Goal: Task Accomplishment & Management: Manage account settings

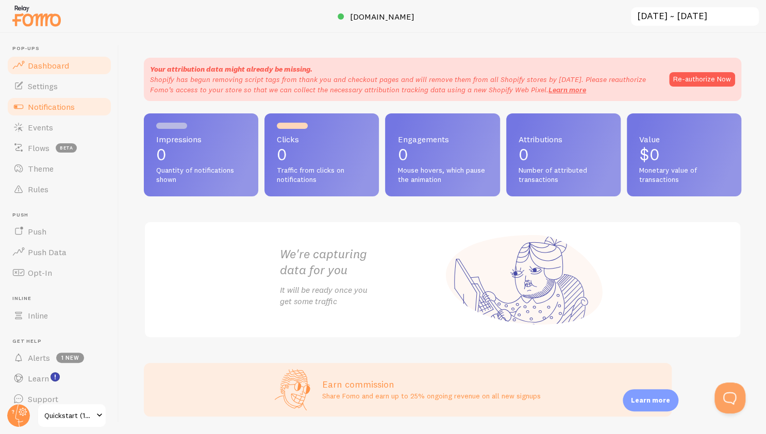
click at [54, 110] on span "Notifications" at bounding box center [51, 107] width 47 height 10
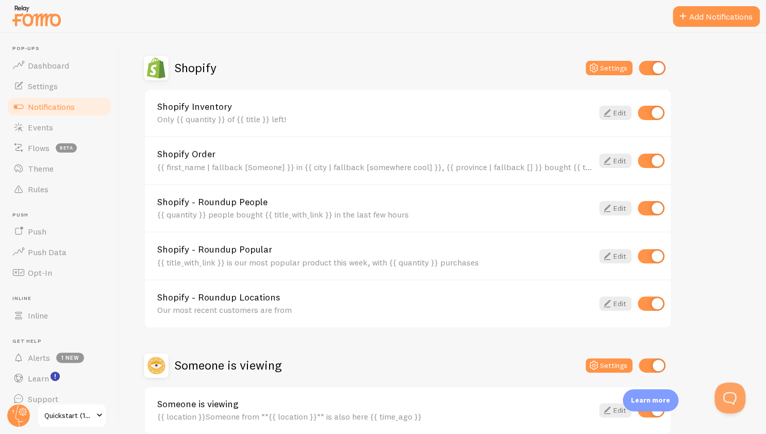
scroll to position [394, 0]
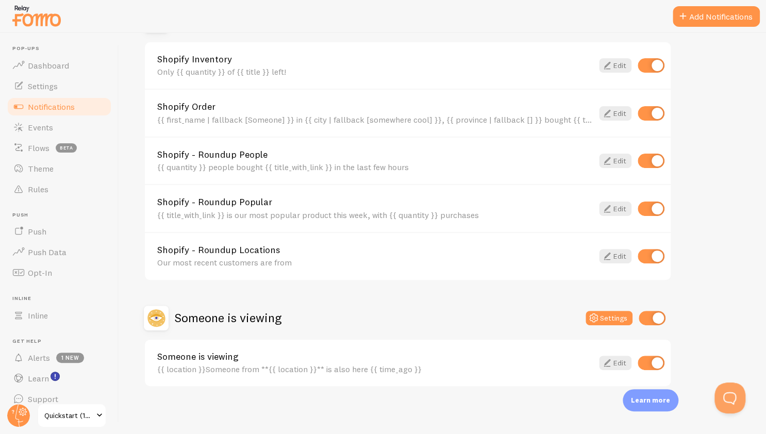
click at [208, 364] on div "{{ location }}Someone from **{{ location }}** is also here {{ time_ago }}" at bounding box center [374, 368] width 435 height 9
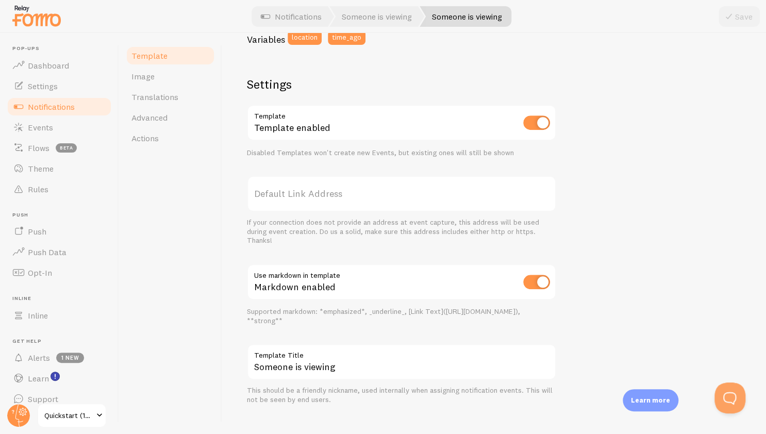
scroll to position [310, 0]
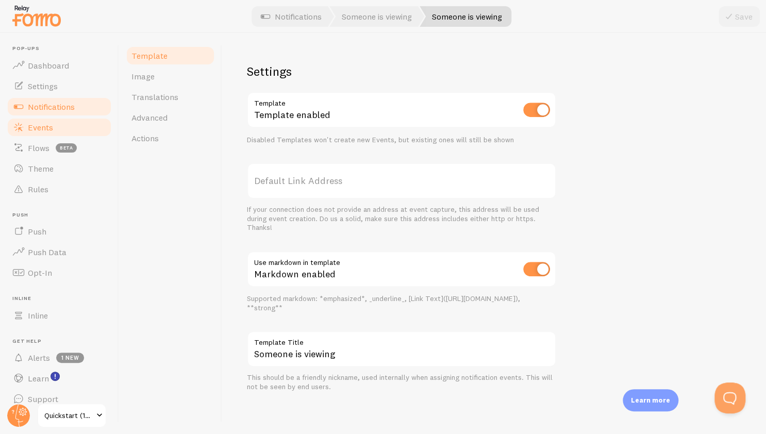
click at [61, 128] on link "Events" at bounding box center [59, 127] width 106 height 21
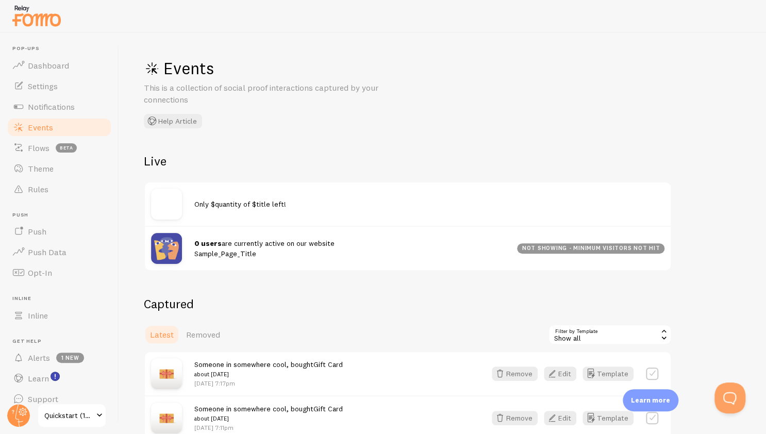
scroll to position [55, 0]
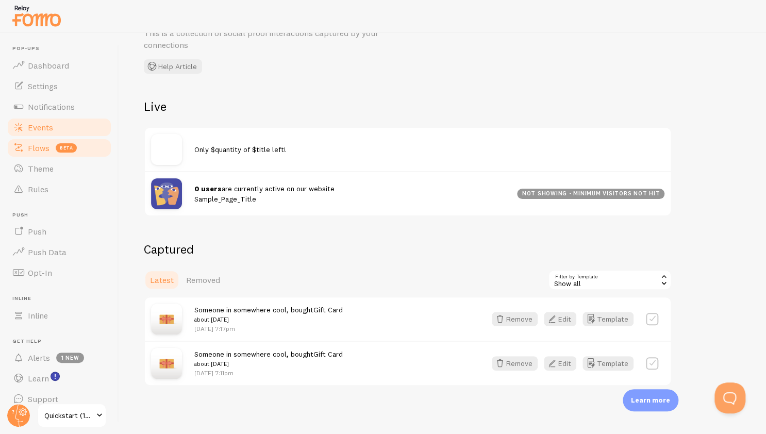
click at [52, 150] on link "Flows beta" at bounding box center [59, 148] width 106 height 21
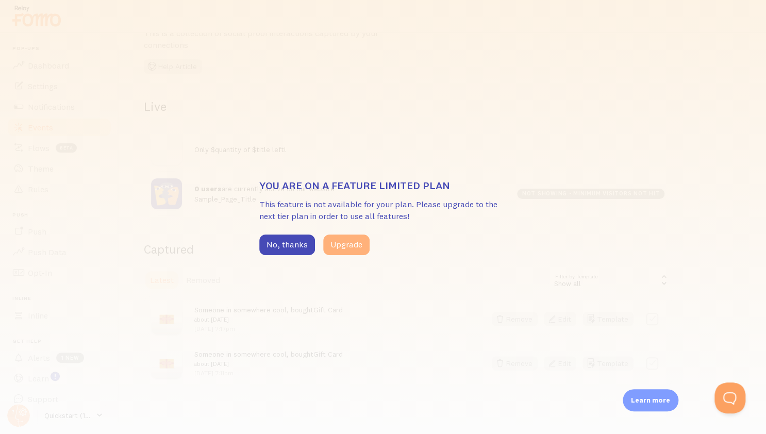
click at [340, 241] on button "Upgrade" at bounding box center [346, 244] width 46 height 21
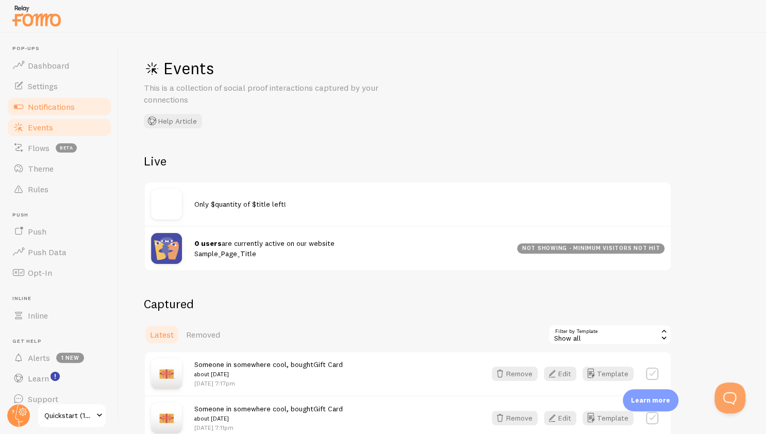
click at [37, 96] on link "Notifications" at bounding box center [59, 106] width 106 height 21
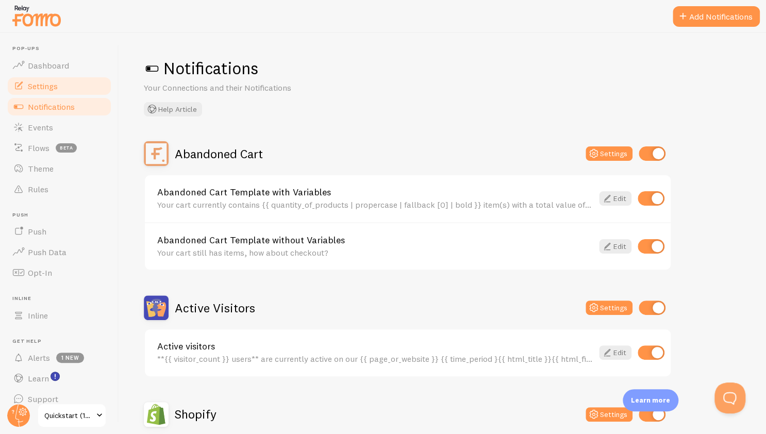
click at [36, 81] on span "Settings" at bounding box center [43, 86] width 30 height 10
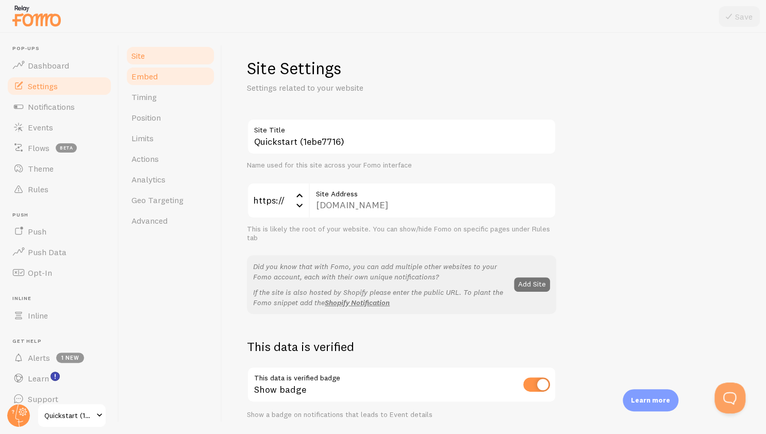
click at [147, 80] on span "Embed" at bounding box center [144, 76] width 26 height 10
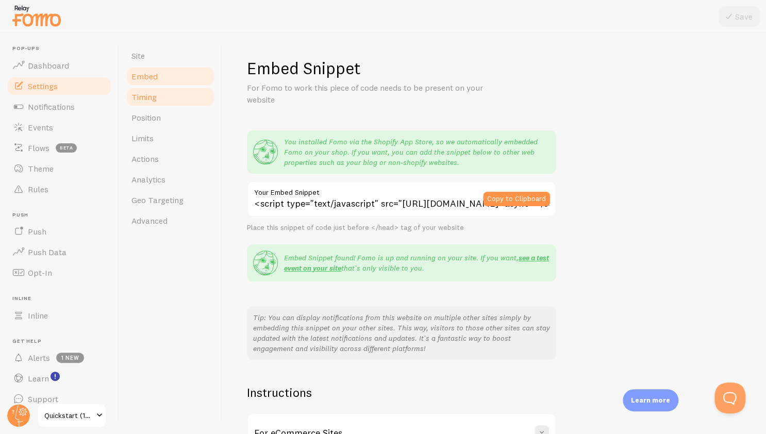
click at [152, 102] on span "Timing" at bounding box center [143, 97] width 25 height 10
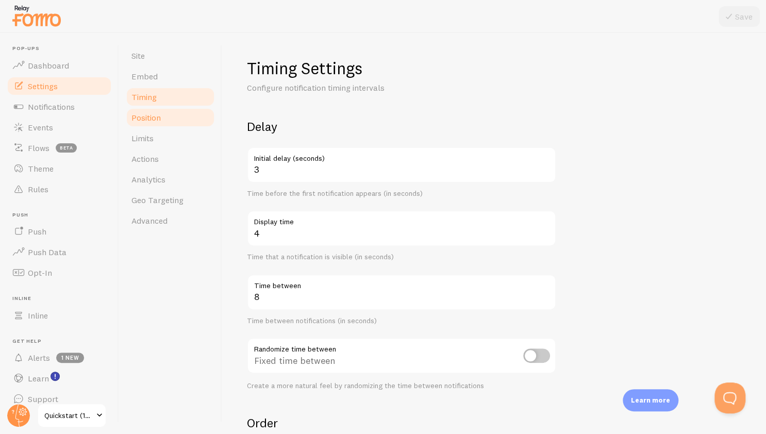
click at [154, 122] on span "Position" at bounding box center [145, 117] width 29 height 10
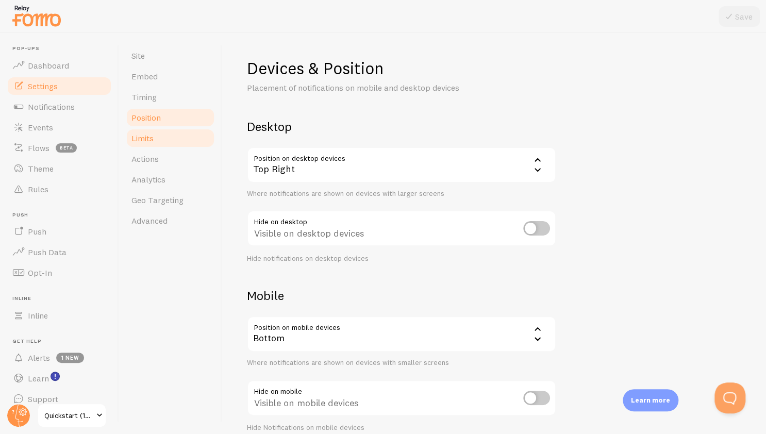
click at [153, 130] on link "Limits" at bounding box center [170, 138] width 90 height 21
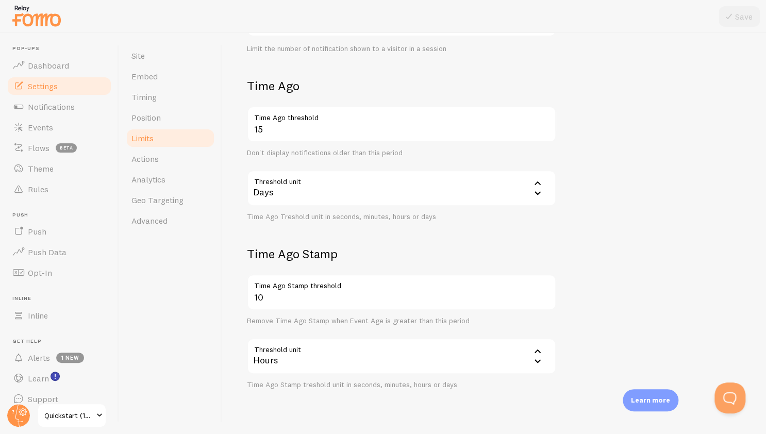
scroll to position [233, 0]
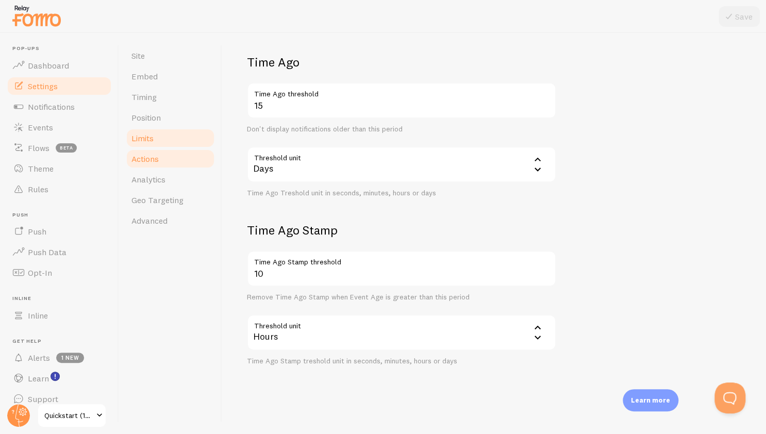
click at [162, 163] on link "Actions" at bounding box center [170, 158] width 90 height 21
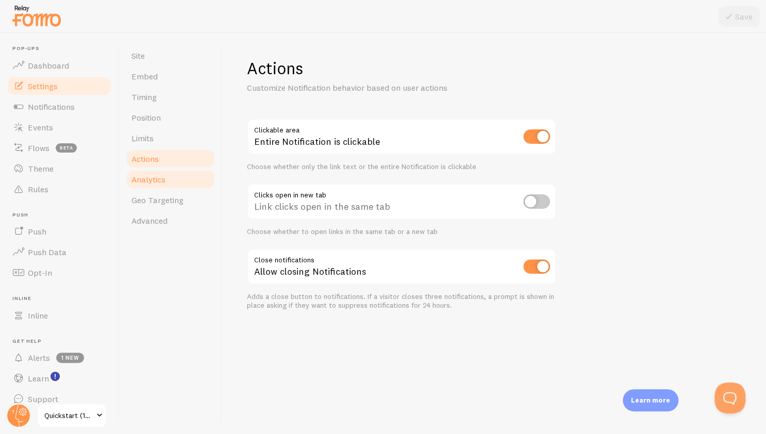
click at [165, 178] on span "Analytics" at bounding box center [148, 179] width 34 height 10
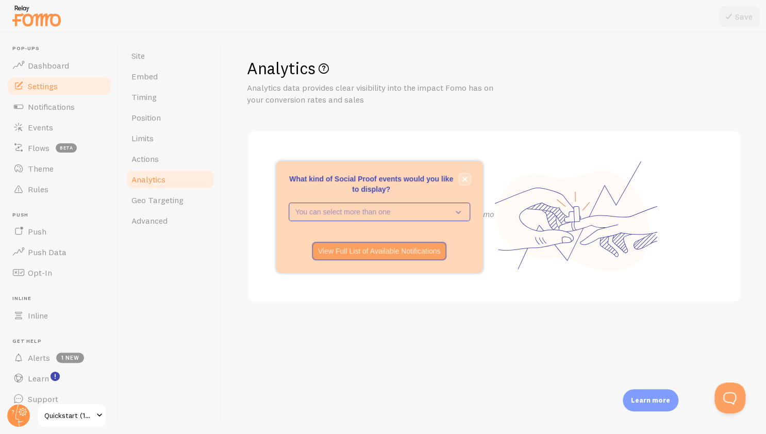
click at [462, 180] on icon "close," at bounding box center [465, 179] width 6 height 6
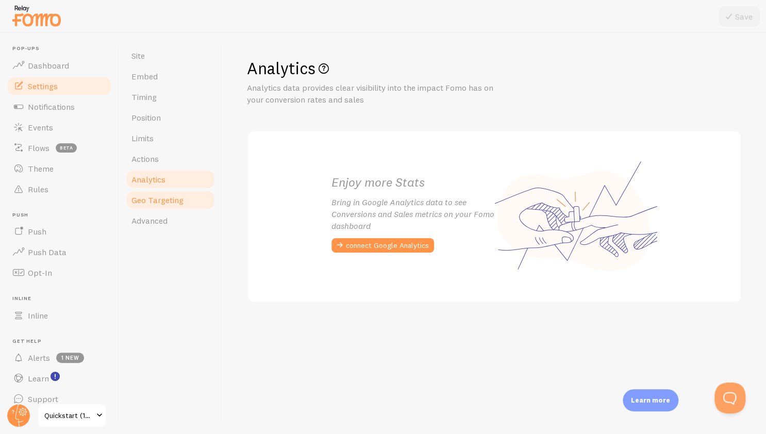
click at [164, 194] on link "Geo Targeting" at bounding box center [170, 200] width 90 height 21
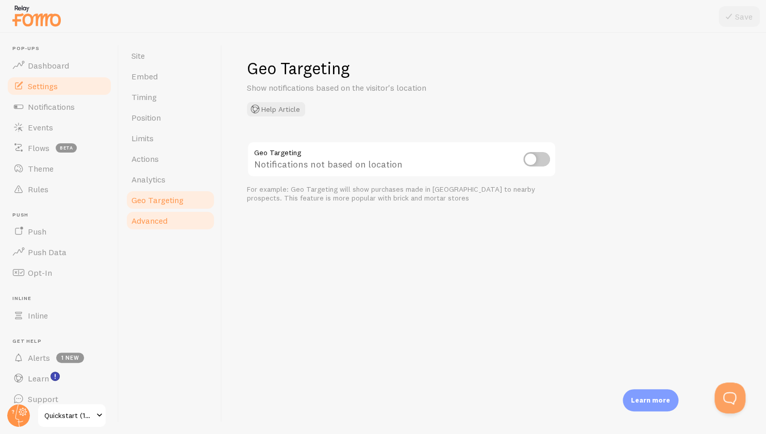
click at [169, 215] on link "Advanced" at bounding box center [170, 220] width 90 height 21
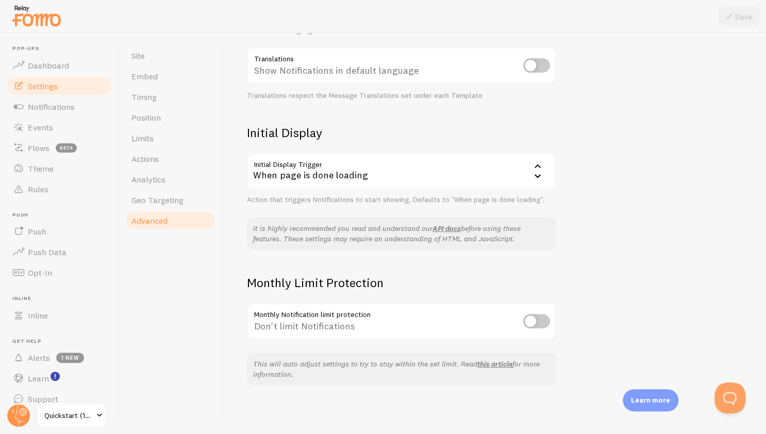
scroll to position [12, 0]
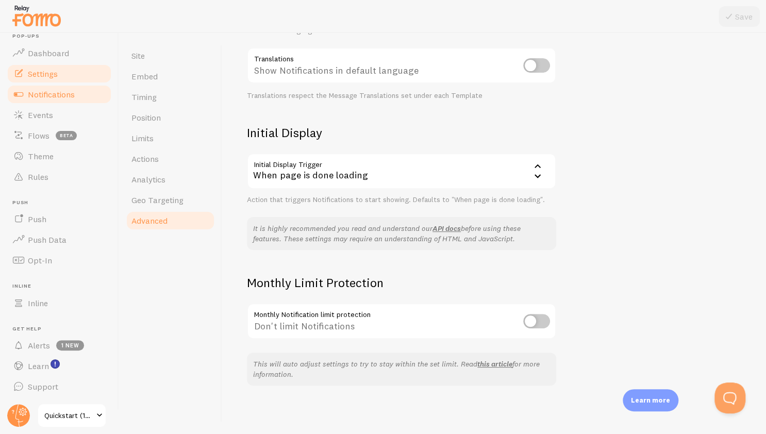
click at [50, 100] on link "Notifications" at bounding box center [59, 94] width 106 height 21
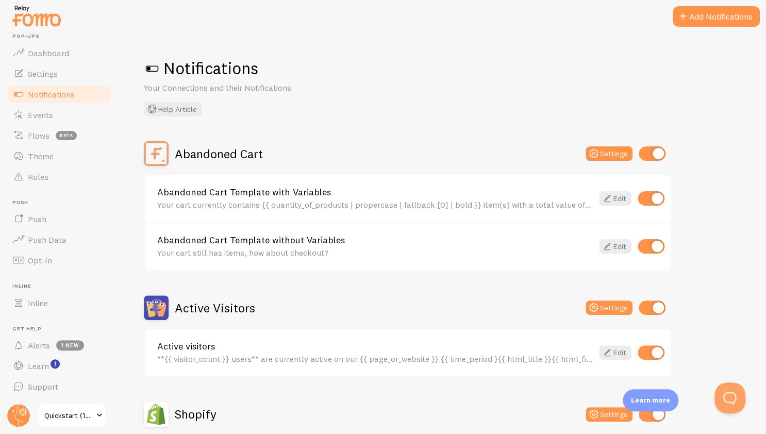
click at [240, 201] on div "Your cart currently contains {{ quantity_of_products | propercase | fallback [0…" at bounding box center [374, 204] width 435 height 9
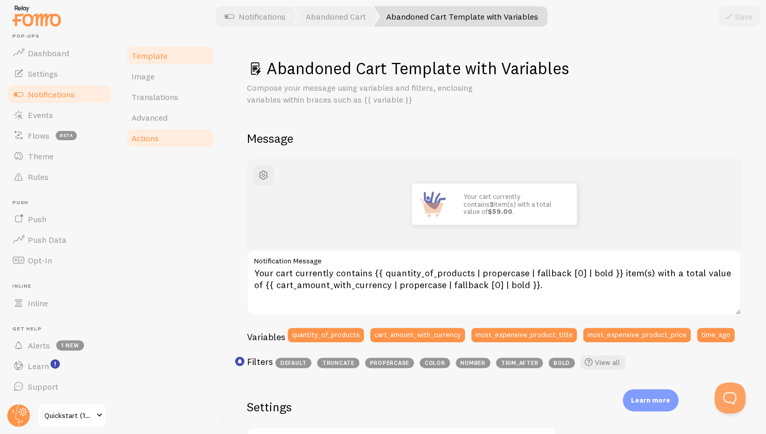
click at [144, 140] on span "Actions" at bounding box center [144, 138] width 27 height 10
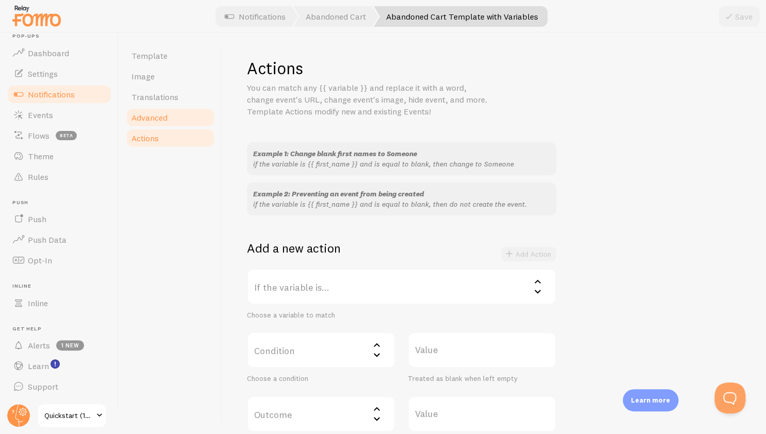
click at [139, 120] on span "Advanced" at bounding box center [149, 117] width 36 height 10
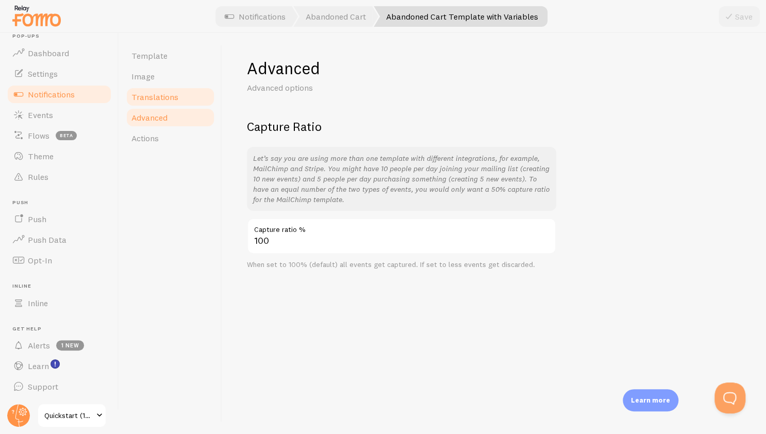
click at [141, 91] on link "Translations" at bounding box center [170, 97] width 90 height 21
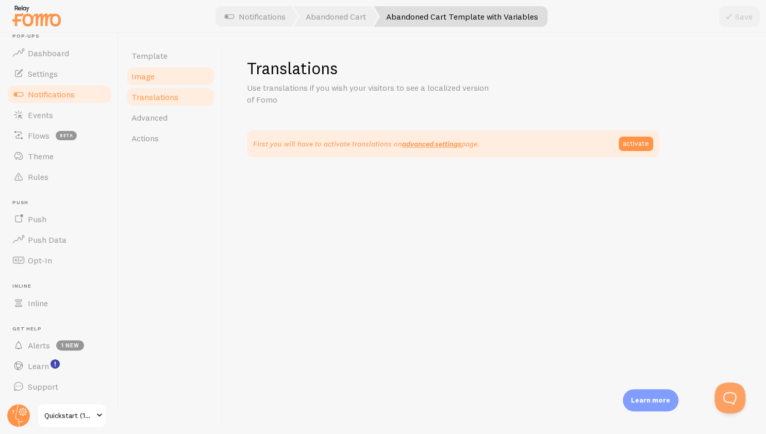
click at [132, 82] on link "Image" at bounding box center [170, 76] width 90 height 21
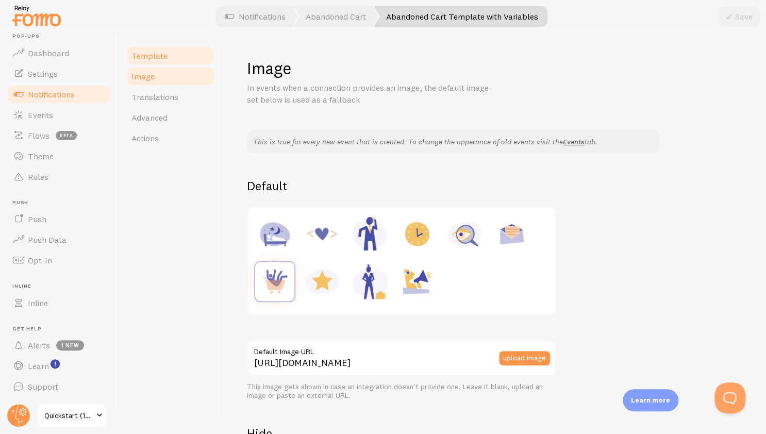
click at [128, 55] on link "Template" at bounding box center [170, 55] width 90 height 21
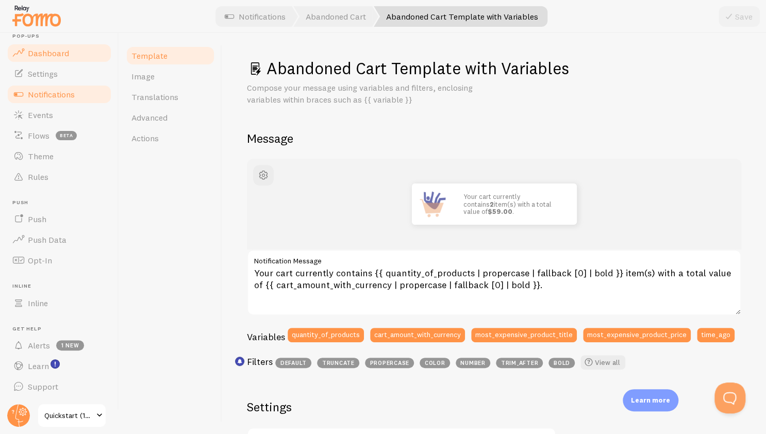
click at [49, 46] on link "Dashboard" at bounding box center [59, 53] width 106 height 21
